Goal: Transaction & Acquisition: Purchase product/service

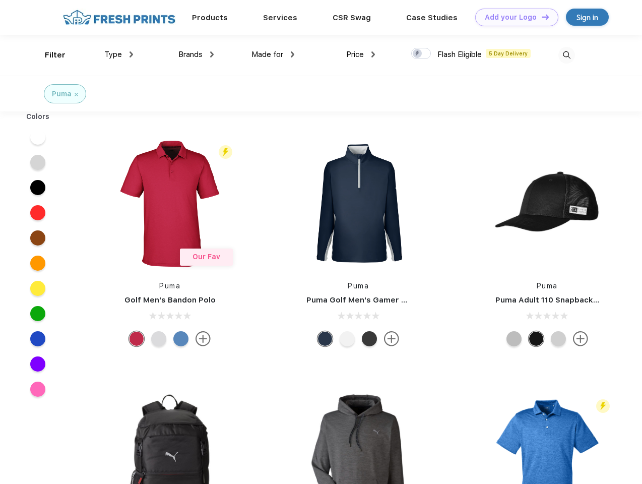
scroll to position [1, 0]
click at [513, 17] on link "Add your Logo Design Tool" at bounding box center [516, 18] width 83 height 18
click at [0, 0] on div "Design Tool" at bounding box center [0, 0] width 0 height 0
click at [541, 17] on link "Add your Logo Design Tool" at bounding box center [516, 18] width 83 height 18
click at [48, 55] on div "Filter" at bounding box center [55, 55] width 21 height 12
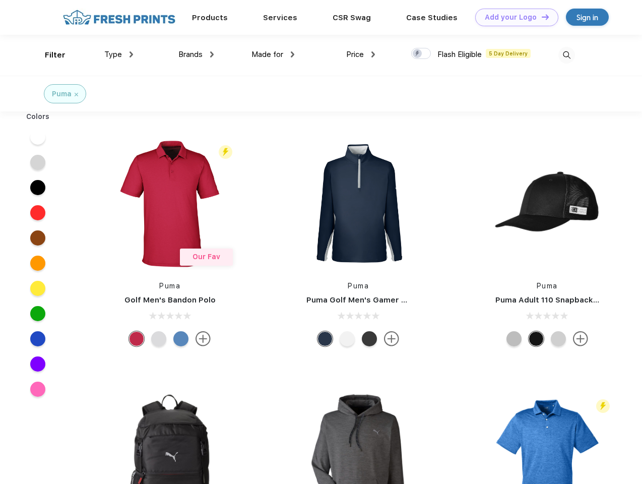
click at [119, 54] on span "Type" at bounding box center [113, 54] width 18 height 9
click at [196, 54] on span "Brands" at bounding box center [191, 54] width 24 height 9
click at [273, 54] on span "Made for" at bounding box center [268, 54] width 32 height 9
click at [361, 54] on span "Price" at bounding box center [355, 54] width 18 height 9
click at [422, 54] on div at bounding box center [421, 53] width 20 height 11
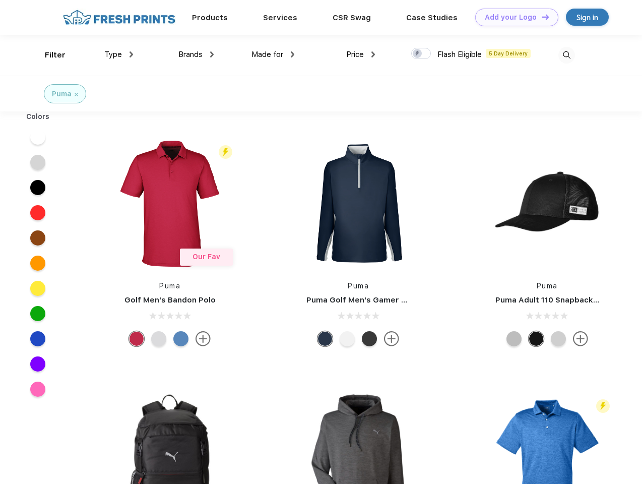
click at [418, 54] on input "checkbox" at bounding box center [414, 50] width 7 height 7
click at [567, 55] on img at bounding box center [567, 55] width 17 height 17
